Goal: Information Seeking & Learning: Learn about a topic

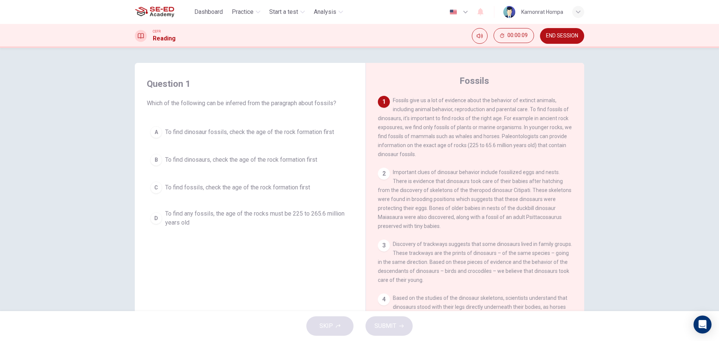
click at [384, 173] on div "2" at bounding box center [384, 174] width 12 height 12
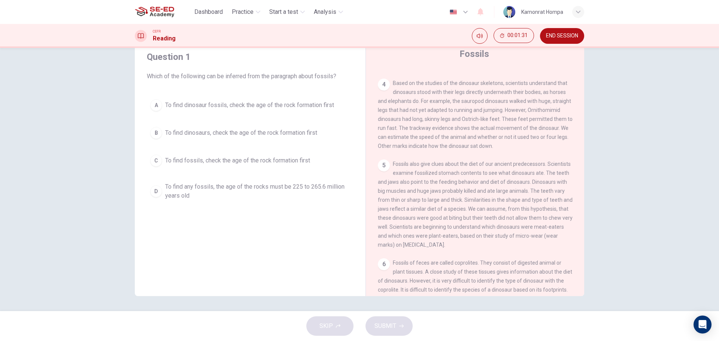
scroll to position [187, 0]
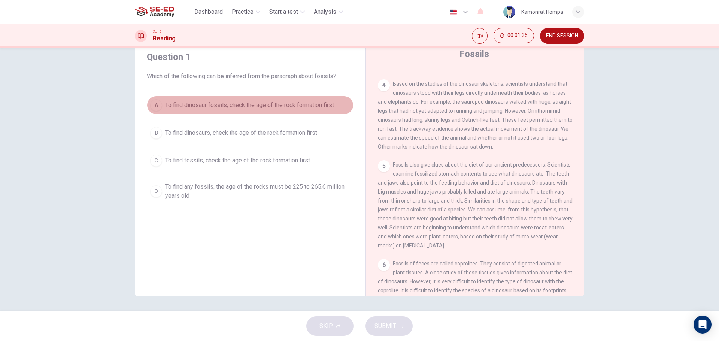
click at [284, 104] on span "To find dinosaur fossils, check the age of the rock formation first" at bounding box center [249, 105] width 169 height 9
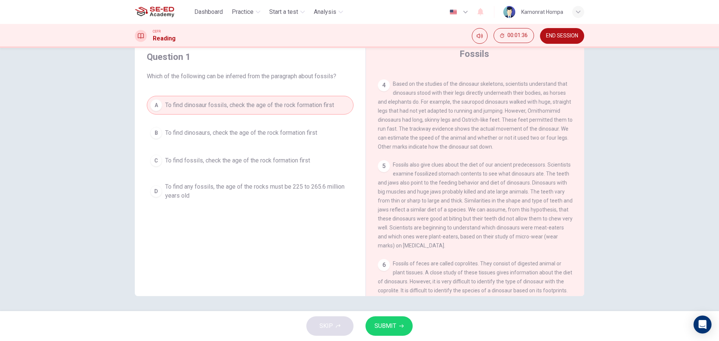
click at [392, 326] on span "SUBMIT" at bounding box center [386, 326] width 22 height 10
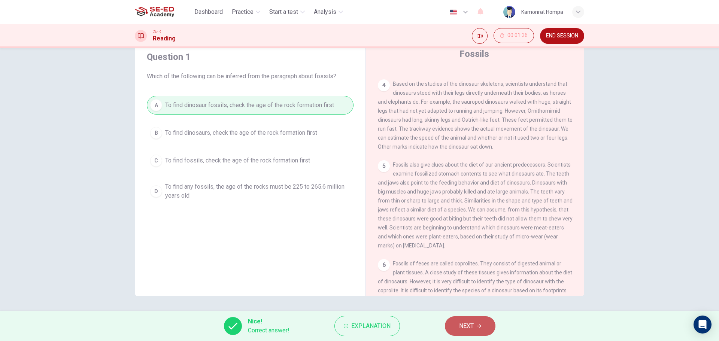
click at [448, 327] on button "NEXT" at bounding box center [470, 326] width 51 height 19
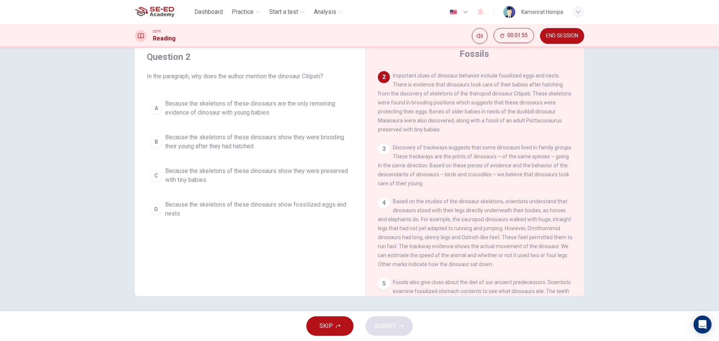
scroll to position [72, 0]
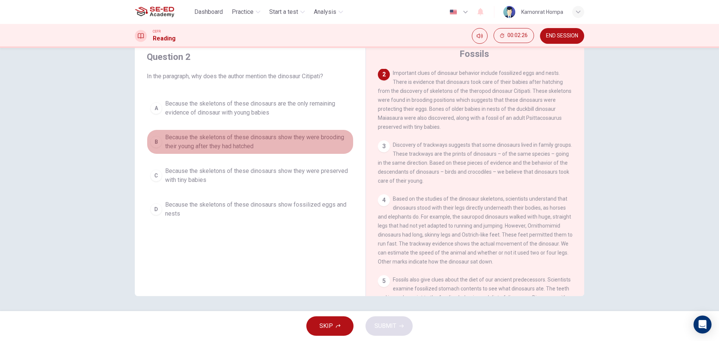
click at [327, 143] on span "Because the skeletons of these dinosaurs show they were brooding their young af…" at bounding box center [257, 142] width 185 height 18
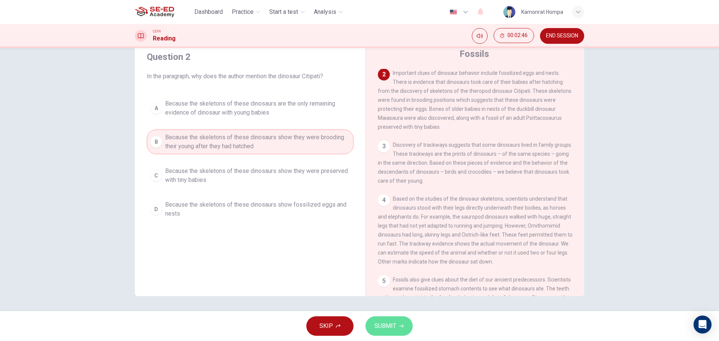
click at [394, 323] on span "SUBMIT" at bounding box center [386, 326] width 22 height 10
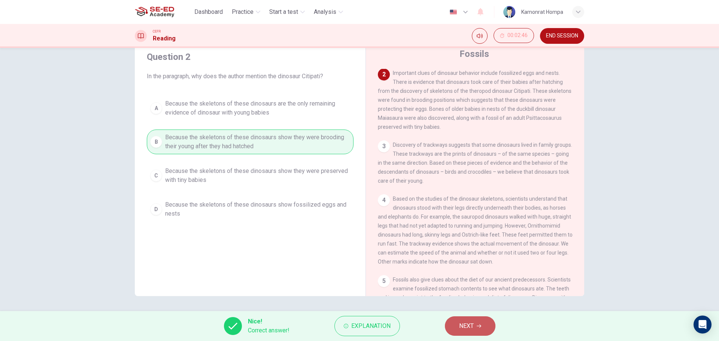
click at [470, 321] on span "NEXT" at bounding box center [466, 326] width 15 height 10
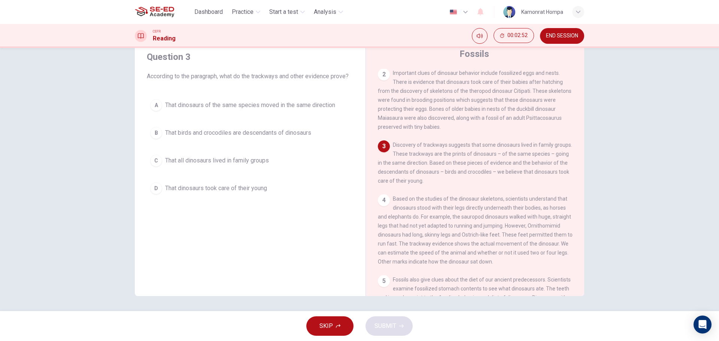
drag, startPoint x: 252, startPoint y: 76, endPoint x: 281, endPoint y: 75, distance: 28.5
click at [281, 75] on span "According to the paragraph, what do the trackways and other evidence prove?" at bounding box center [250, 76] width 207 height 9
drag, startPoint x: 575, startPoint y: 145, endPoint x: 575, endPoint y: 134, distance: 11.2
click at [575, 134] on div "1 Fossils give us a lot of evidence about the behavior of extinct animals, incl…" at bounding box center [480, 182] width 205 height 227
drag, startPoint x: 573, startPoint y: 133, endPoint x: 572, endPoint y: 125, distance: 7.2
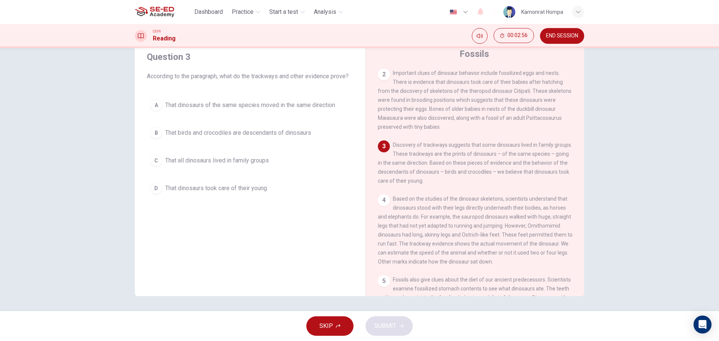
click at [572, 125] on div "1 Fossils give us a lot of evidence about the behavior of extinct animals, incl…" at bounding box center [480, 182] width 205 height 227
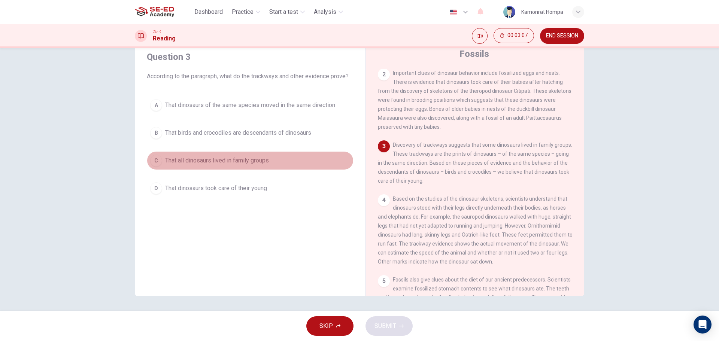
click at [250, 161] on span "That all dinosaurs lived in family groups" at bounding box center [217, 160] width 104 height 9
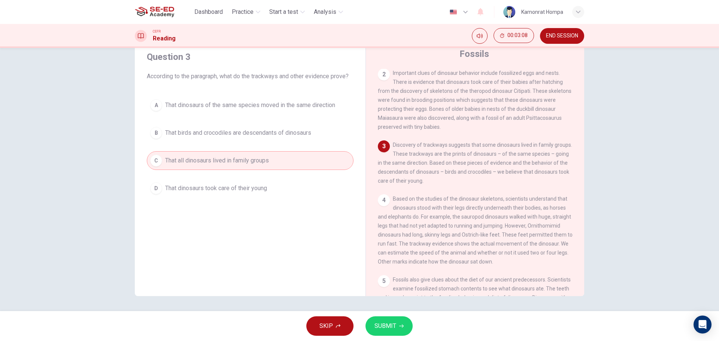
click at [391, 328] on span "SUBMIT" at bounding box center [386, 326] width 22 height 10
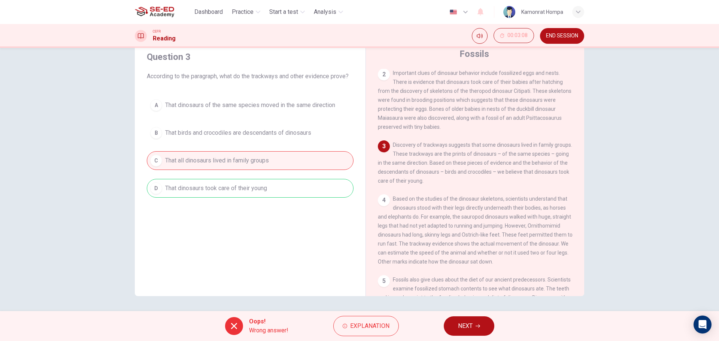
click at [472, 321] on button "NEXT" at bounding box center [469, 326] width 51 height 19
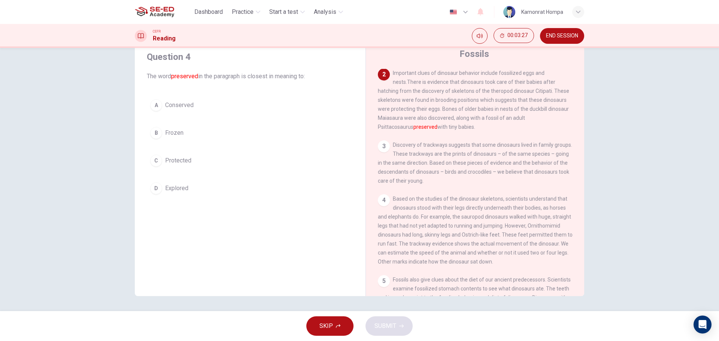
drag, startPoint x: 376, startPoint y: 132, endPoint x: 400, endPoint y: 132, distance: 23.6
click at [400, 130] on span "Important clues of dinosaur behavior include fossilized eggs and nests.There is…" at bounding box center [473, 100] width 191 height 60
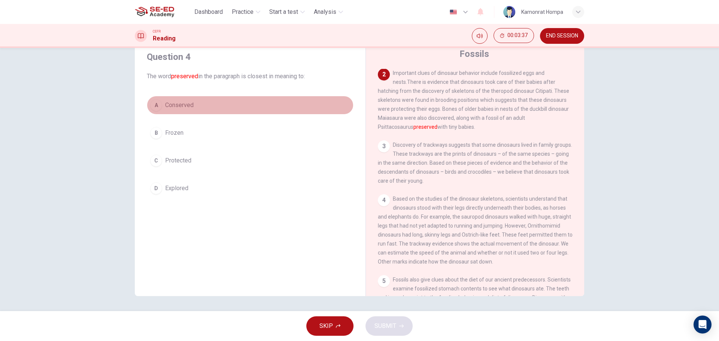
click at [188, 108] on span "Conserved" at bounding box center [179, 105] width 28 height 9
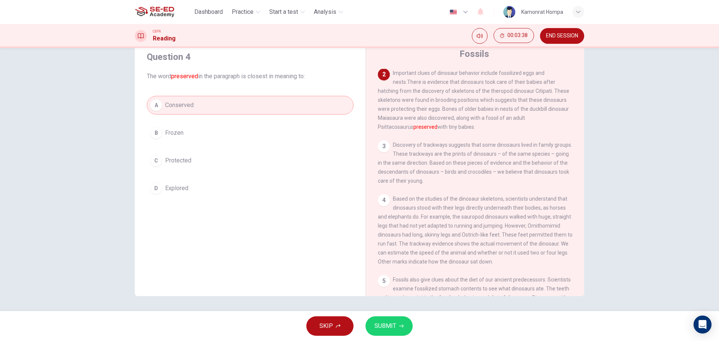
click at [388, 331] on span "SUBMIT" at bounding box center [386, 326] width 22 height 10
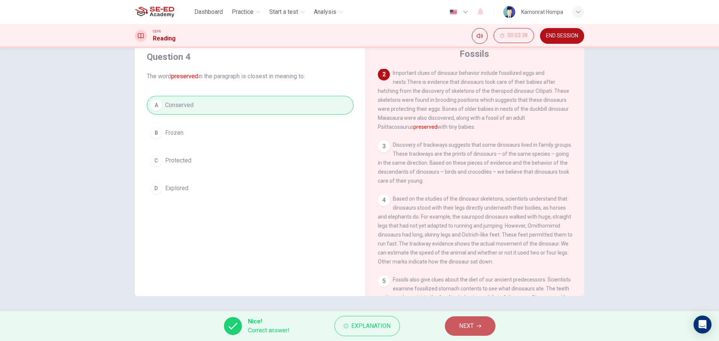
click at [485, 324] on button "NEXT" at bounding box center [470, 326] width 51 height 19
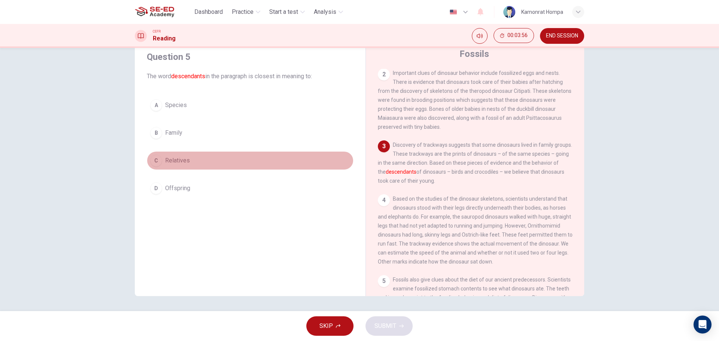
click at [165, 161] on span "Relatives" at bounding box center [177, 160] width 25 height 9
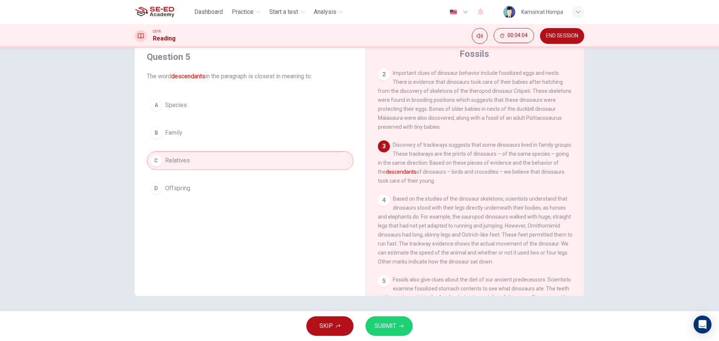
click at [390, 323] on span "SUBMIT" at bounding box center [386, 326] width 22 height 10
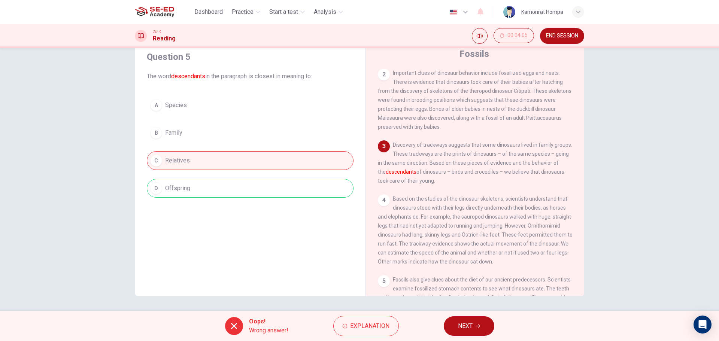
click at [471, 324] on span "NEXT" at bounding box center [465, 326] width 15 height 10
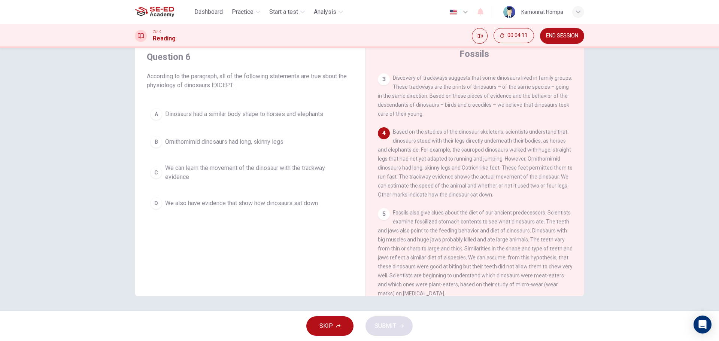
scroll to position [147, 0]
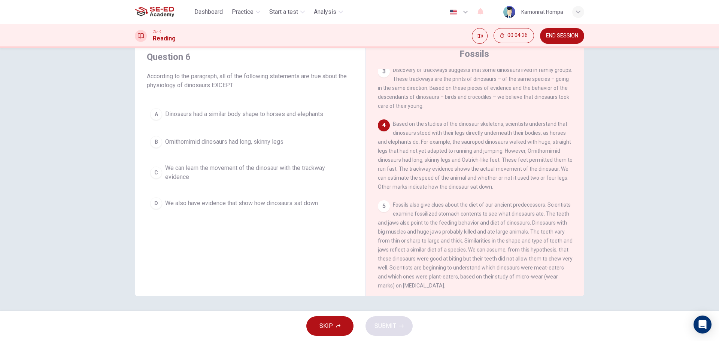
click at [260, 205] on span "We also have evidence that show how dinosaurs sat down" at bounding box center [241, 203] width 153 height 9
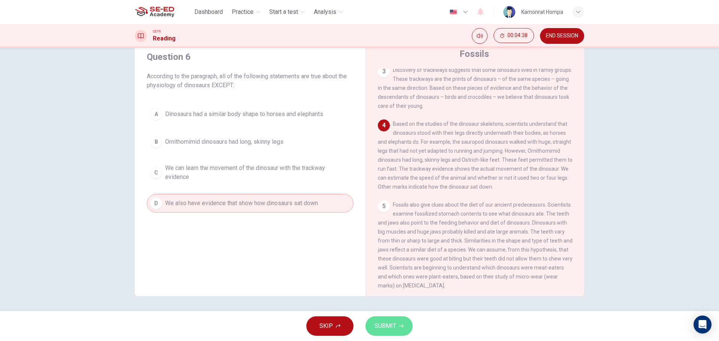
click at [400, 330] on button "SUBMIT" at bounding box center [389, 326] width 47 height 19
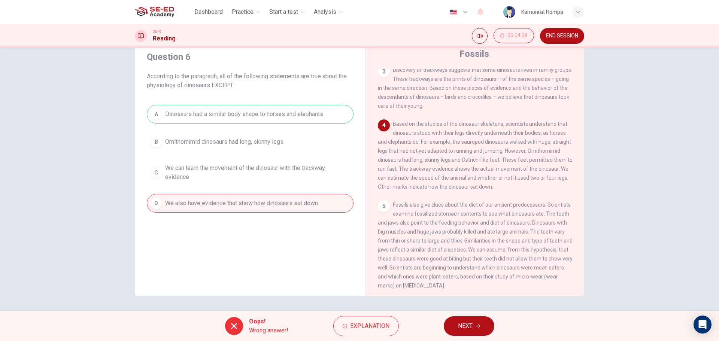
click at [467, 312] on div "Oops! Wrong answer! Explanation NEXT" at bounding box center [359, 326] width 719 height 30
click at [469, 317] on div "Oops! Wrong answer! Explanation NEXT" at bounding box center [359, 326] width 719 height 30
click at [477, 327] on icon "button" at bounding box center [478, 326] width 4 height 4
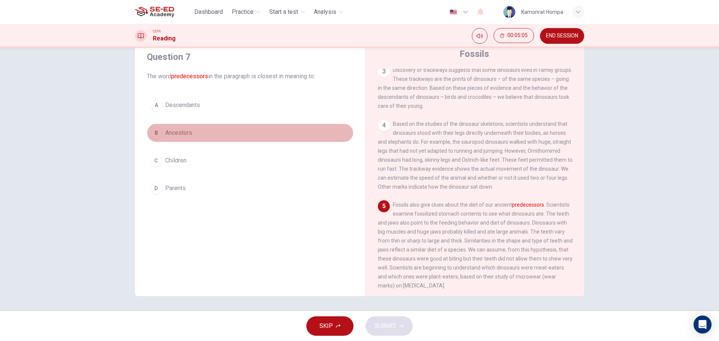
click at [188, 131] on span "Ancestors" at bounding box center [178, 132] width 27 height 9
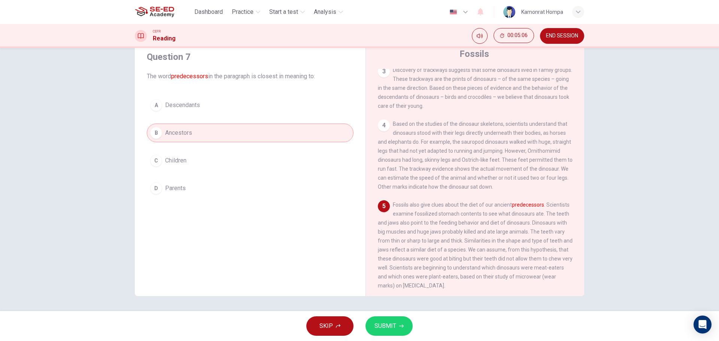
click at [404, 330] on button "SUBMIT" at bounding box center [389, 326] width 47 height 19
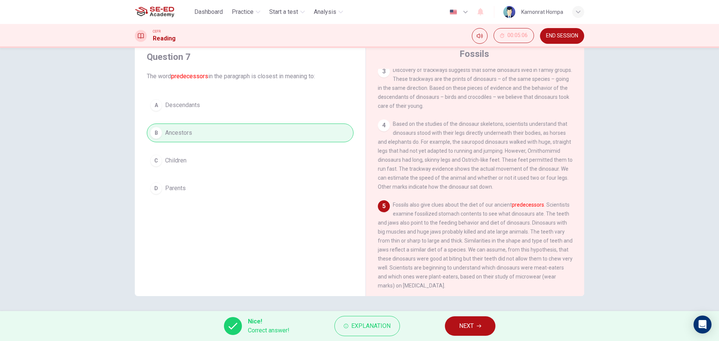
click at [468, 326] on span "NEXT" at bounding box center [466, 326] width 15 height 10
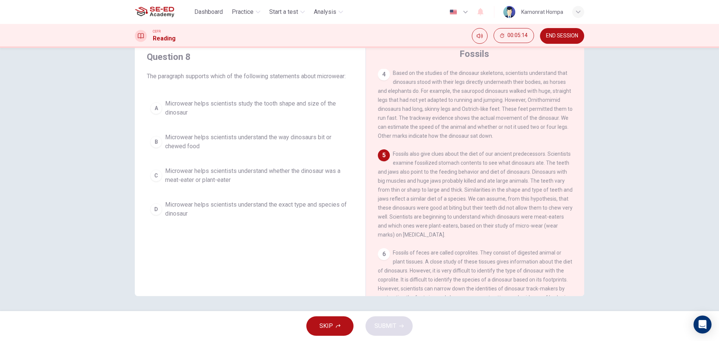
scroll to position [240, 0]
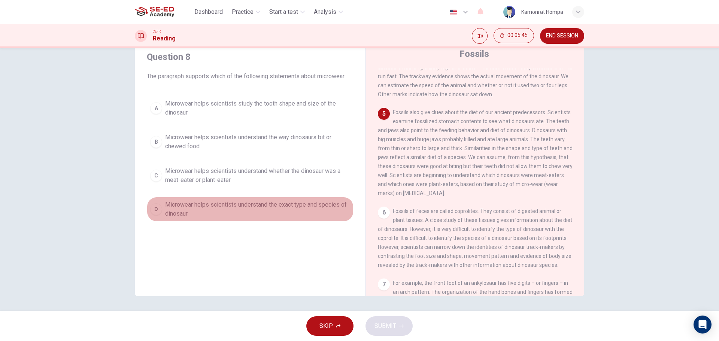
click at [235, 210] on span "Microwear helps scientists understand the exact type and species of dinosaur" at bounding box center [257, 209] width 185 height 18
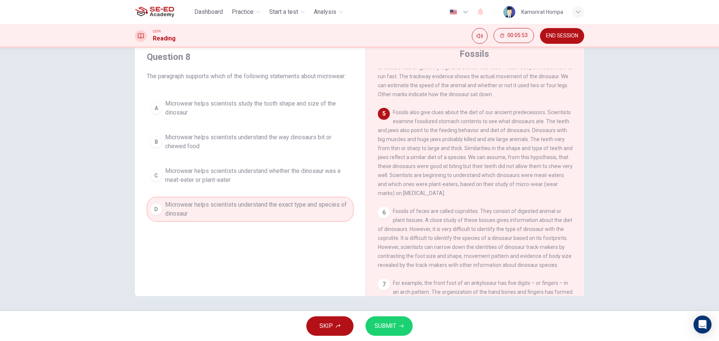
click at [216, 190] on div "A Microwear helps scientists study the tooth shape and size of the dinosaur B M…" at bounding box center [250, 159] width 207 height 126
click at [212, 175] on span "Microwear helps scientists understand whether the dinosaur was a meat-eater or …" at bounding box center [257, 176] width 185 height 18
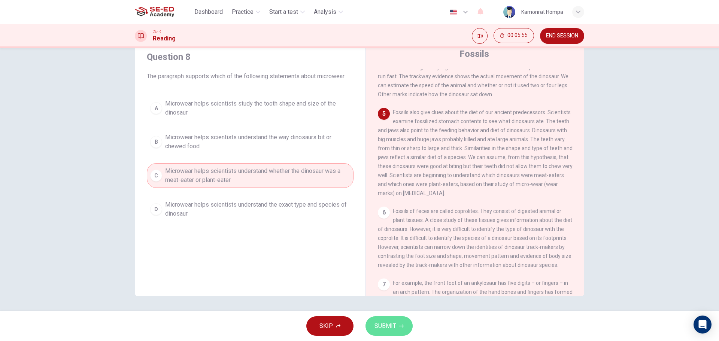
click at [387, 317] on button "SUBMIT" at bounding box center [389, 326] width 47 height 19
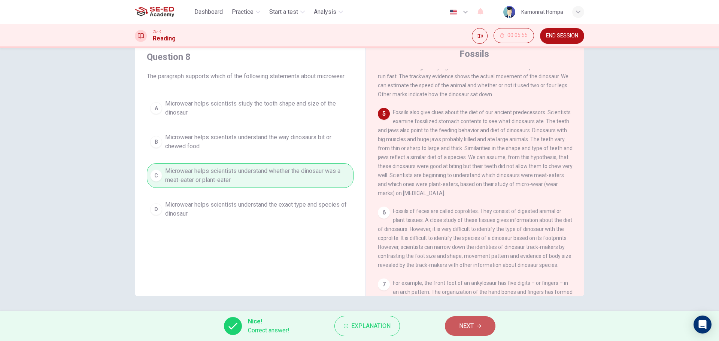
click at [475, 321] on button "NEXT" at bounding box center [470, 326] width 51 height 19
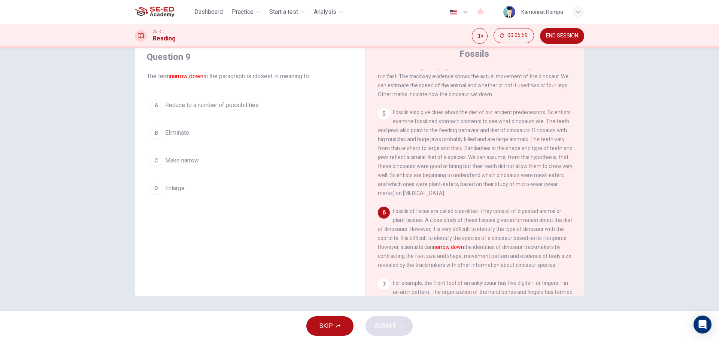
scroll to position [277, 0]
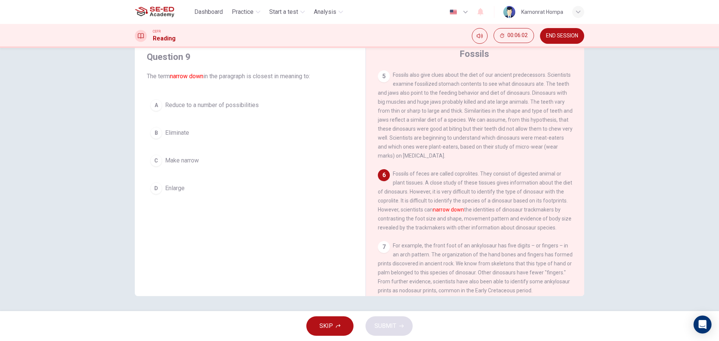
click at [250, 109] on span "Reduce to a number of possibilities" at bounding box center [212, 105] width 94 height 9
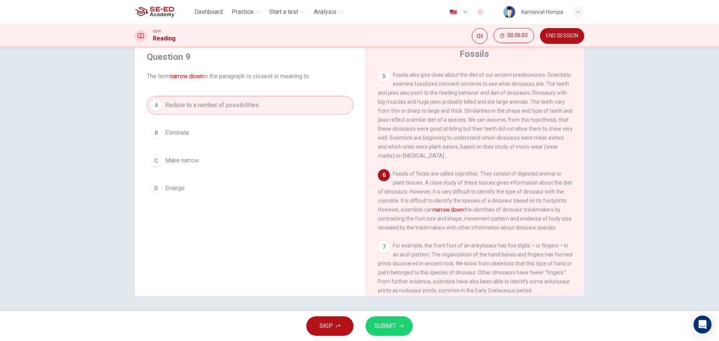
click at [400, 333] on button "SUBMIT" at bounding box center [389, 326] width 47 height 19
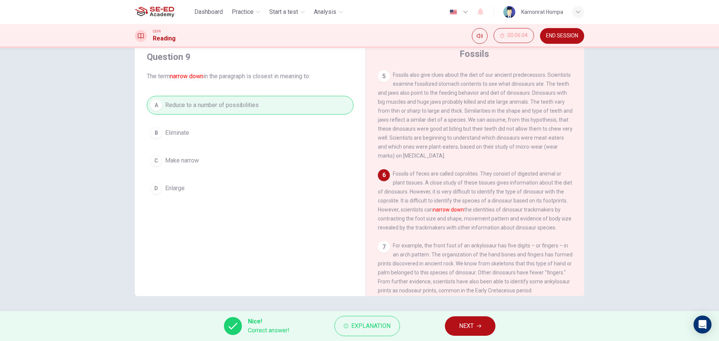
click at [466, 329] on span "NEXT" at bounding box center [466, 326] width 15 height 10
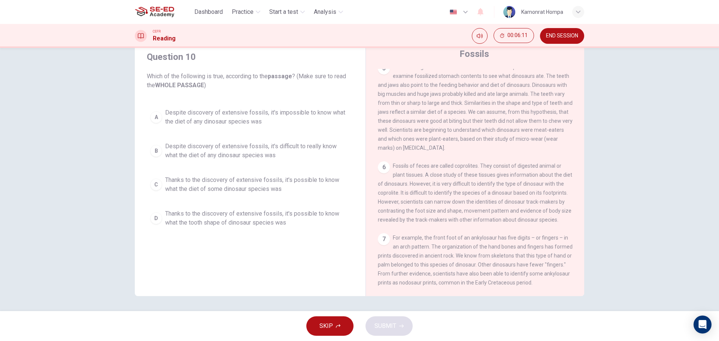
scroll to position [313, 0]
click at [312, 218] on span "Thanks to the discovery of extensive fossils, it's possible to know what the to…" at bounding box center [257, 218] width 185 height 18
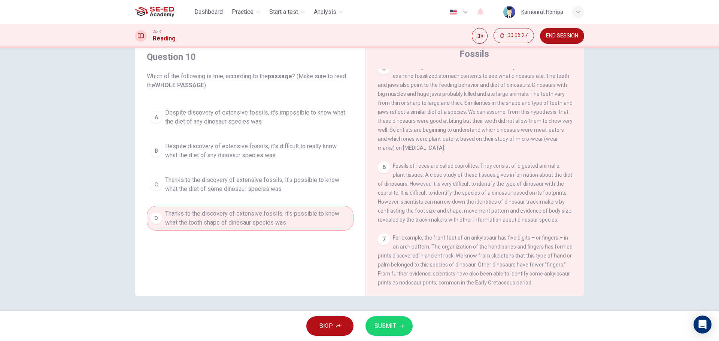
click at [386, 322] on span "SUBMIT" at bounding box center [386, 326] width 22 height 10
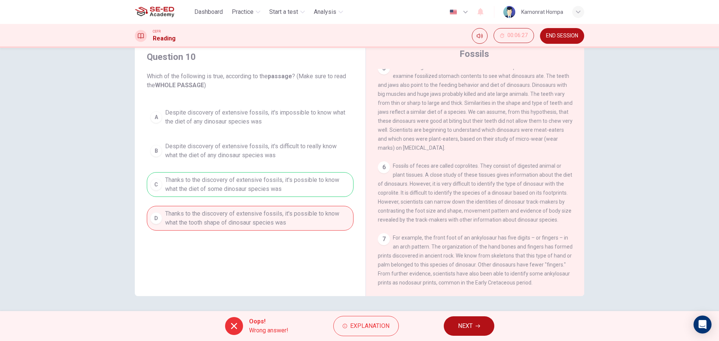
click at [469, 325] on span "NEXT" at bounding box center [465, 326] width 15 height 10
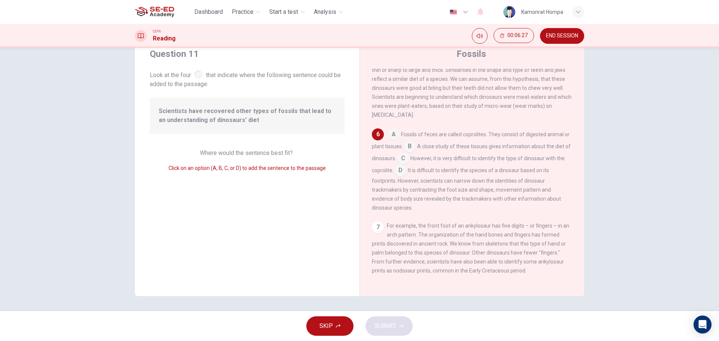
scroll to position [325, 0]
click at [415, 144] on input at bounding box center [410, 147] width 12 height 12
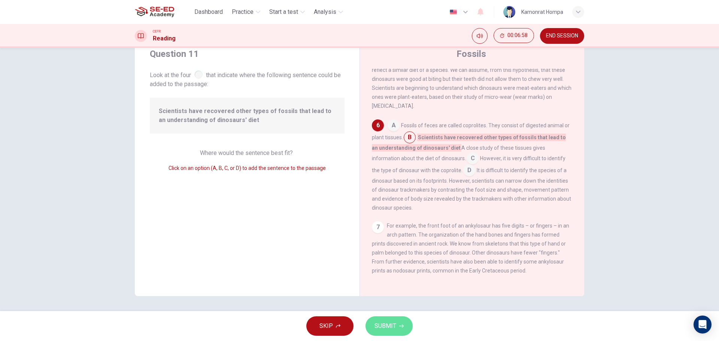
click at [391, 326] on span "SUBMIT" at bounding box center [386, 326] width 22 height 10
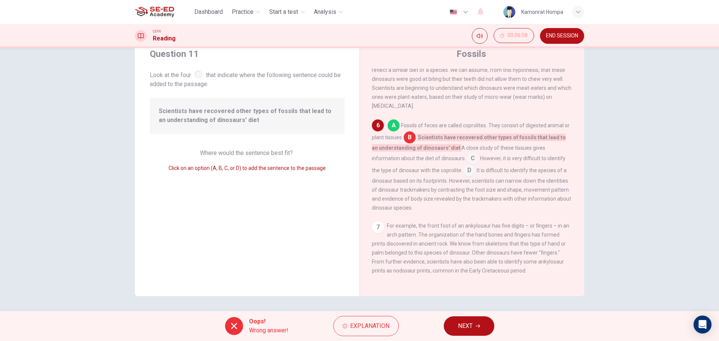
click at [470, 327] on span "NEXT" at bounding box center [465, 326] width 15 height 10
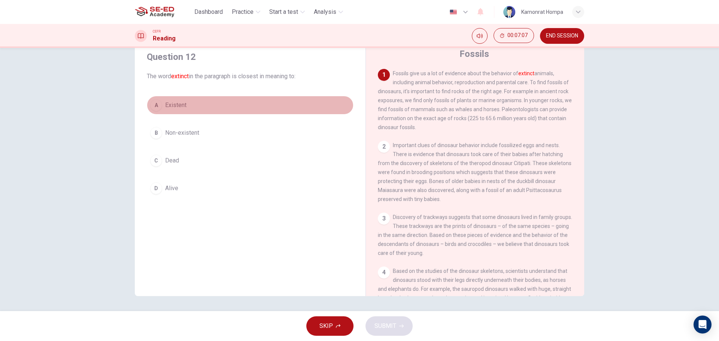
click at [182, 106] on span "Existent" at bounding box center [175, 105] width 21 height 9
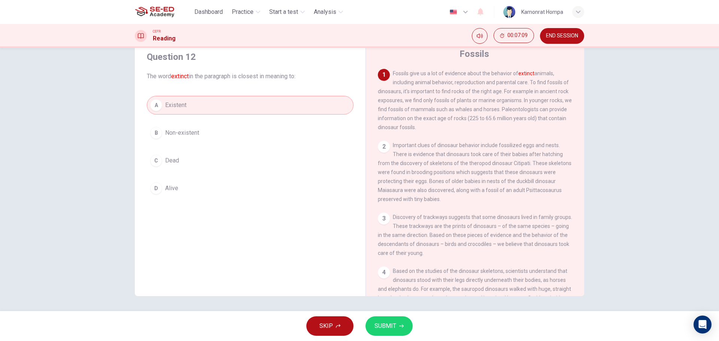
click at [395, 326] on span "SUBMIT" at bounding box center [386, 326] width 22 height 10
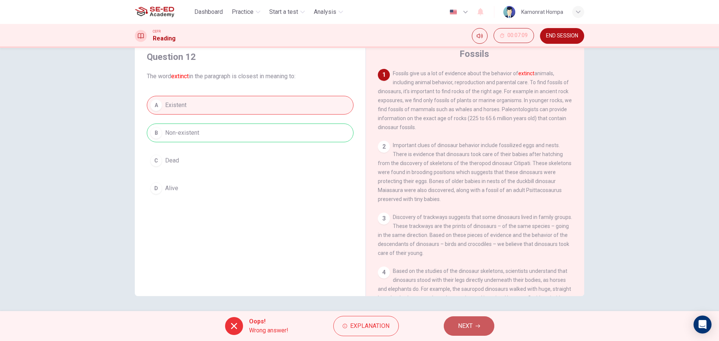
click at [468, 323] on span "NEXT" at bounding box center [465, 326] width 15 height 10
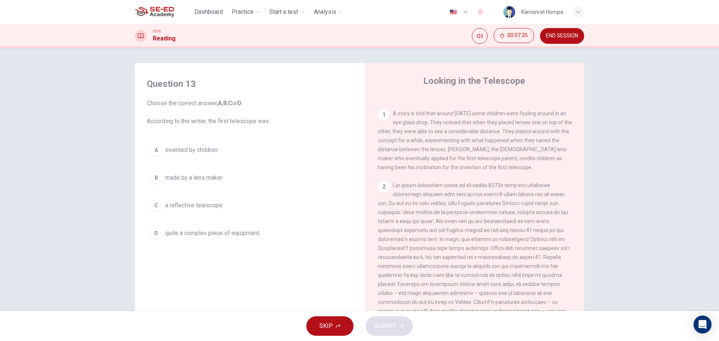
scroll to position [146, 0]
click at [695, 137] on div "Question 13 Choose the correct answer, A , B , C or D . According to the writer…" at bounding box center [359, 179] width 719 height 263
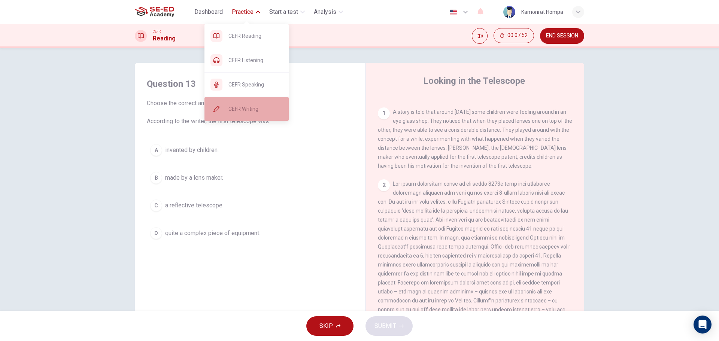
click at [263, 108] on span "CEFR Writing" at bounding box center [256, 109] width 54 height 9
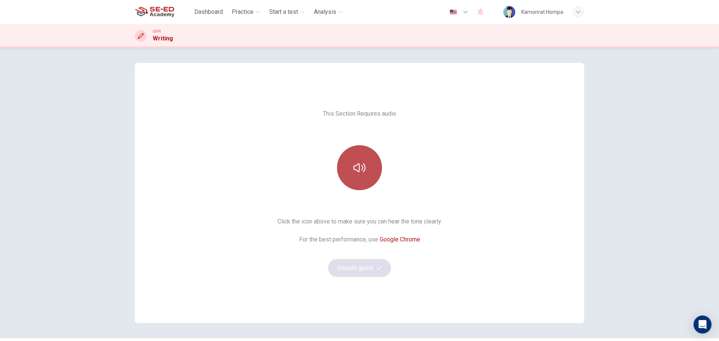
click at [372, 169] on button "button" at bounding box center [359, 167] width 45 height 45
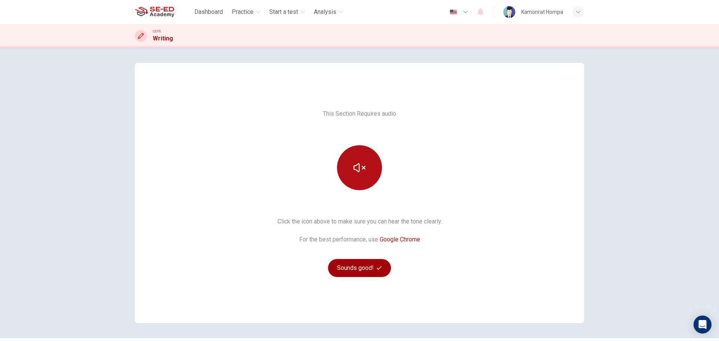
click at [371, 273] on button "Sounds good!" at bounding box center [359, 268] width 63 height 18
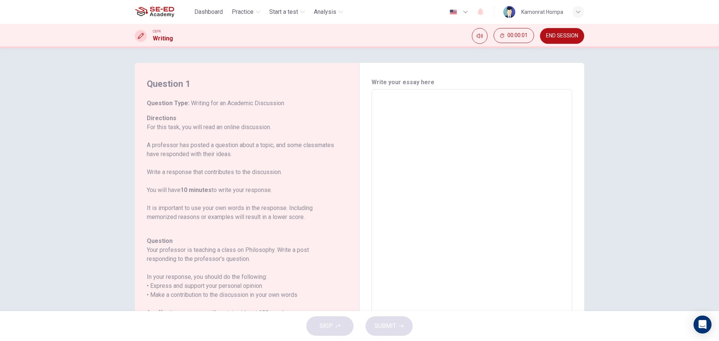
click at [386, 110] on textarea at bounding box center [472, 215] width 190 height 238
click at [348, 134] on div "Question 1 Question Type : Writing for an Academic Discussion Directions For th…" at bounding box center [250, 214] width 206 height 273
click at [351, 139] on div "Question 1 Question Type : Writing for an Academic Discussion Directions For th…" at bounding box center [247, 214] width 225 height 303
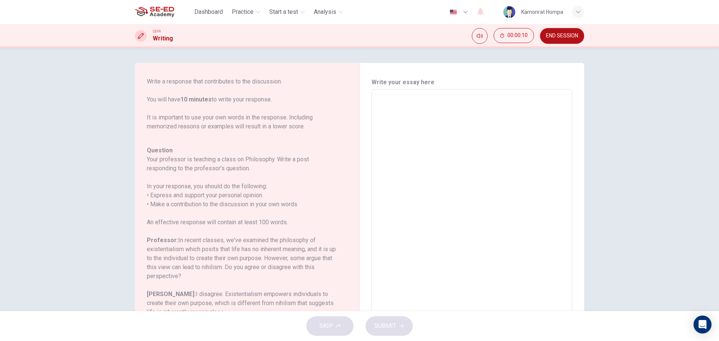
scroll to position [92, 0]
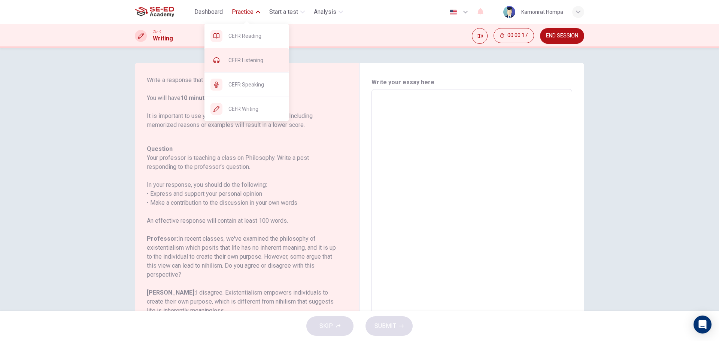
click at [249, 61] on span "CEFR Listening" at bounding box center [256, 60] width 54 height 9
